Goal: Check status: Check status

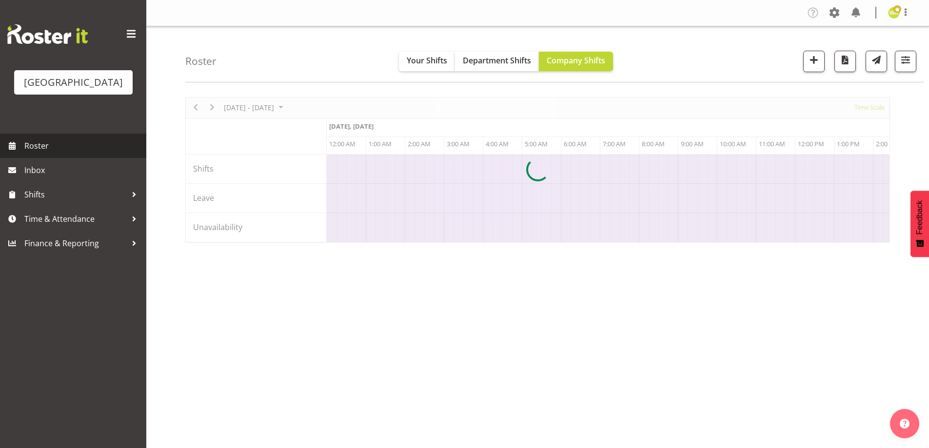
scroll to position [0, 1873]
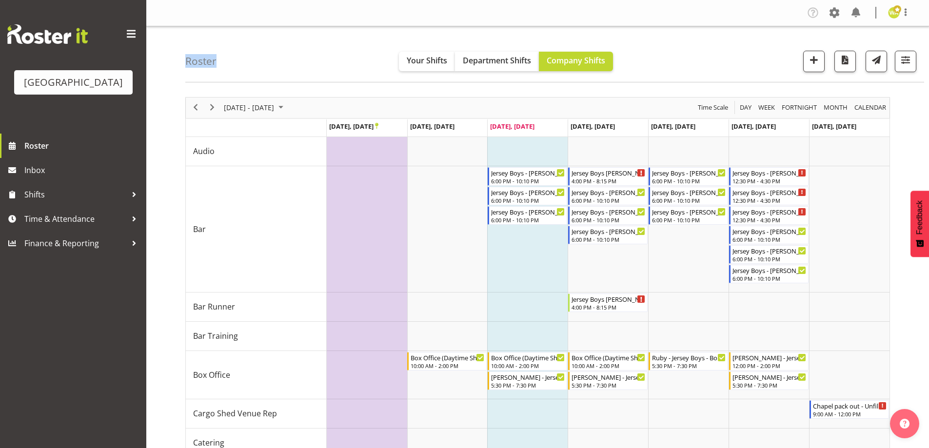
drag, startPoint x: 235, startPoint y: 73, endPoint x: 176, endPoint y: 64, distance: 59.2
drag, startPoint x: 190, startPoint y: 63, endPoint x: 209, endPoint y: 65, distance: 19.6
click at [191, 63] on h4 "Roster" at bounding box center [200, 61] width 31 height 11
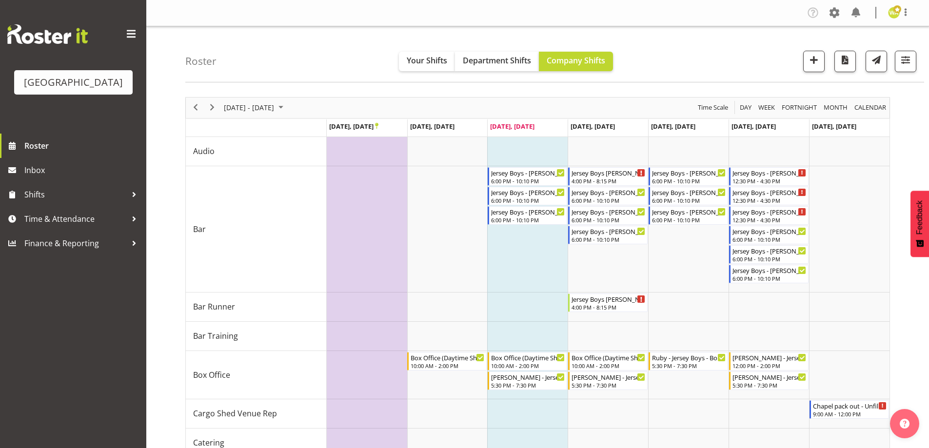
click at [214, 65] on h4 "Roster" at bounding box center [200, 61] width 31 height 11
click at [275, 107] on span "[DATE] - [DATE]" at bounding box center [249, 107] width 52 height 12
click at [339, 60] on div "Roster Your Shifts Department Shifts Company Shifts All Locations [GEOGRAPHIC_D…" at bounding box center [554, 54] width 739 height 56
